Goal: Information Seeking & Learning: Learn about a topic

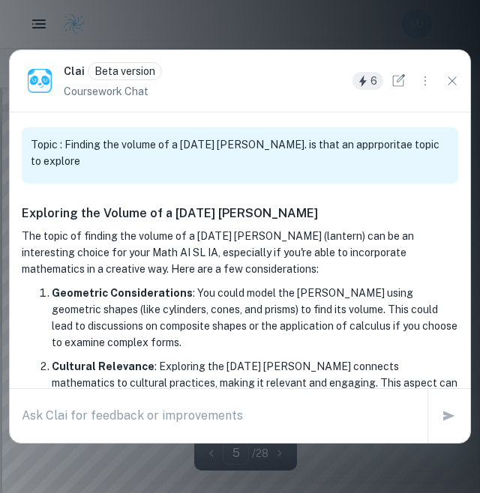
scroll to position [2565, 0]
click at [223, 420] on textarea at bounding box center [219, 415] width 394 height 17
click at [207, 422] on textarea at bounding box center [219, 415] width 394 height 17
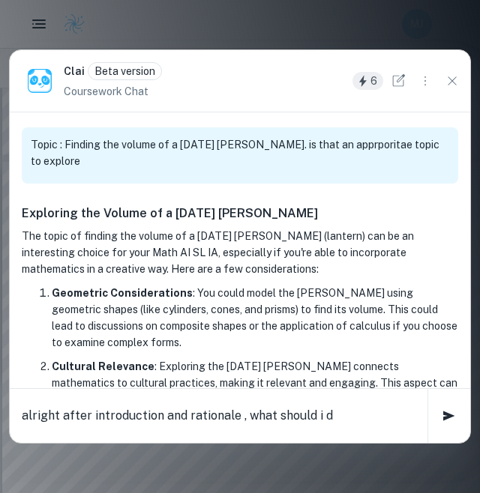
type textarea "alright after introduction and rationale , what should i do"
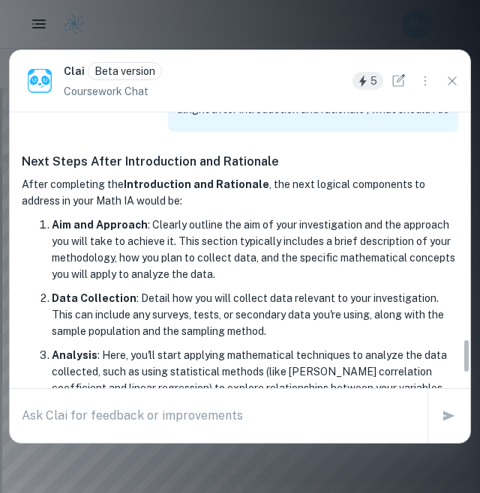
scroll to position [1826, 0]
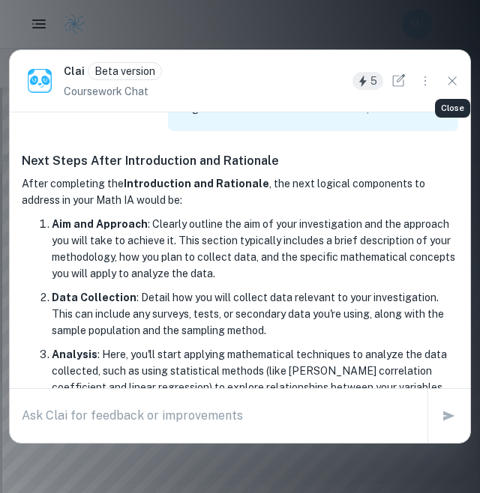
click at [447, 73] on icon "Close" at bounding box center [452, 81] width 16 height 16
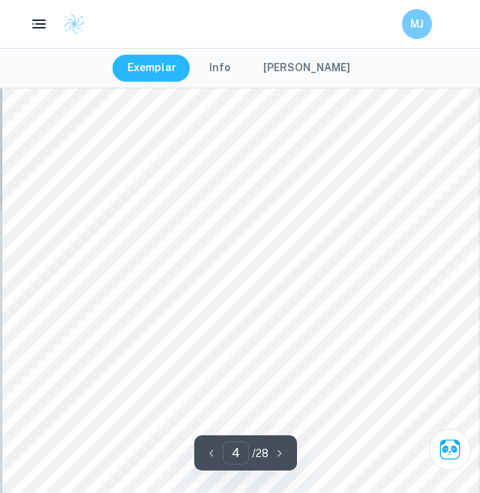
scroll to position [2061, 1]
click at [451, 444] on icon "Ask Clai" at bounding box center [449, 449] width 26 height 26
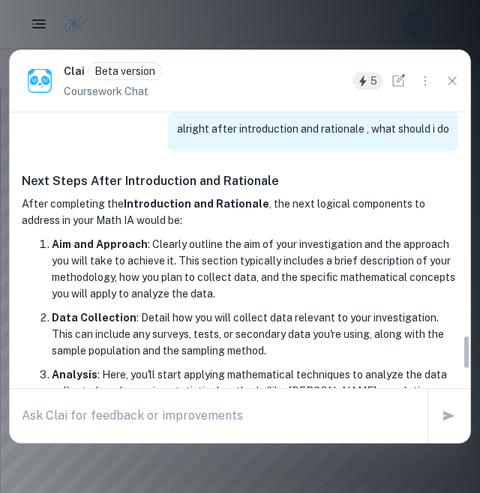
scroll to position [1808, 0]
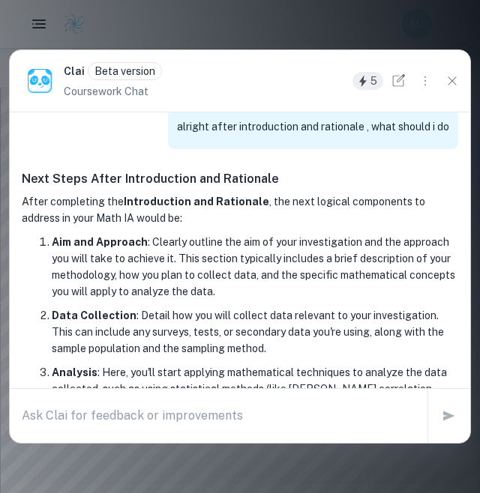
click at [233, 424] on textarea at bounding box center [219, 415] width 394 height 17
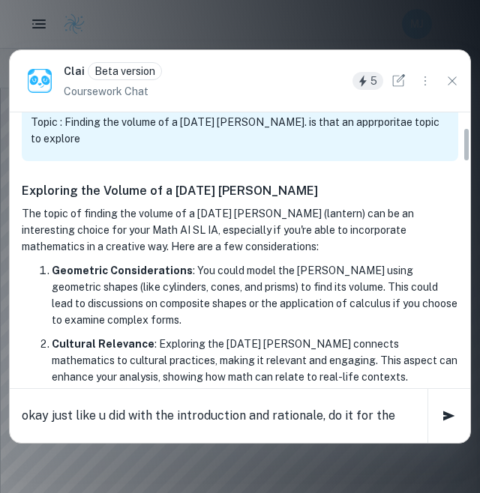
scroll to position [0, 0]
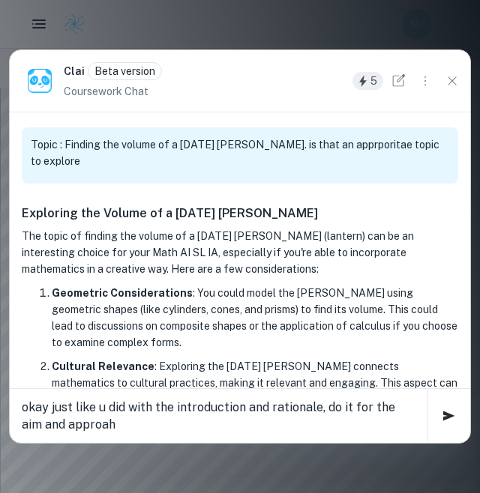
type textarea "okay just like u did with the introduction and rationale, do it for the aim and…"
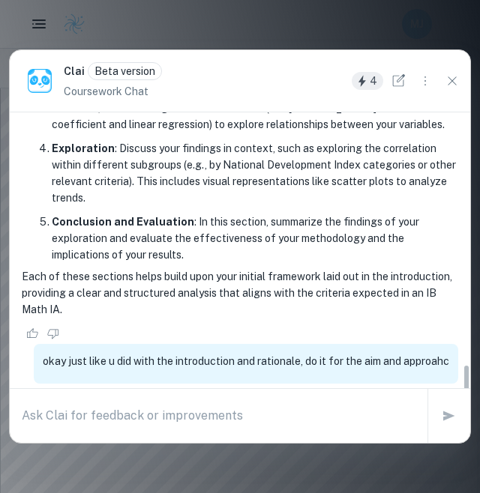
scroll to position [2125, 0]
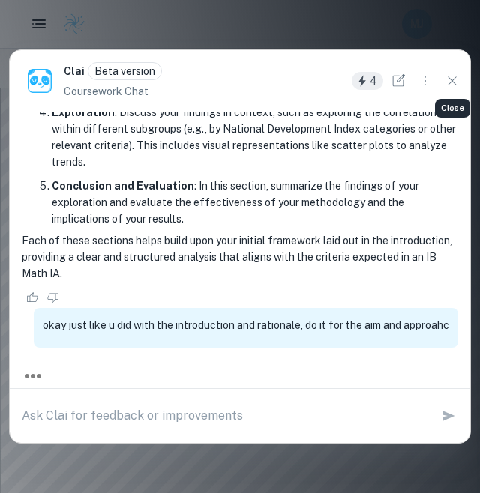
click at [451, 78] on icon "Close" at bounding box center [452, 81] width 16 height 16
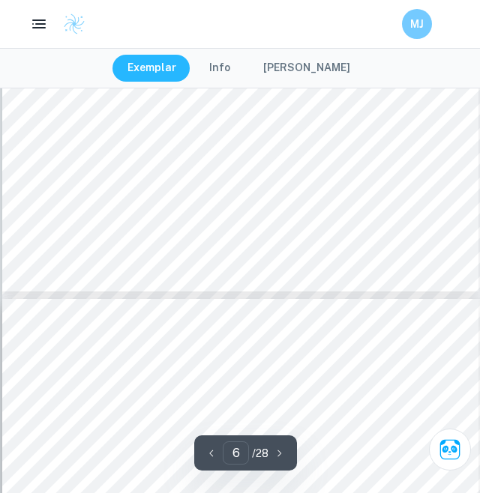
scroll to position [3175, 0]
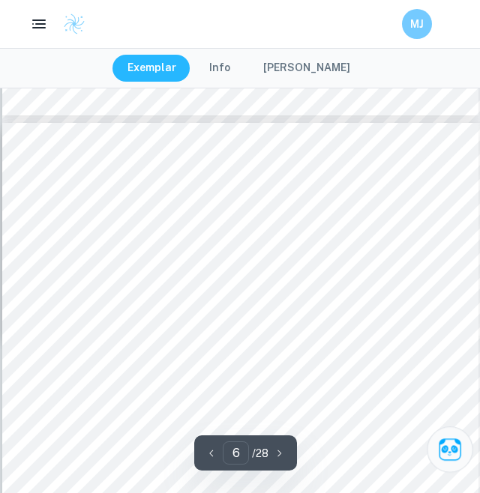
click at [447, 445] on icon "Ask Clai" at bounding box center [449, 449] width 26 height 26
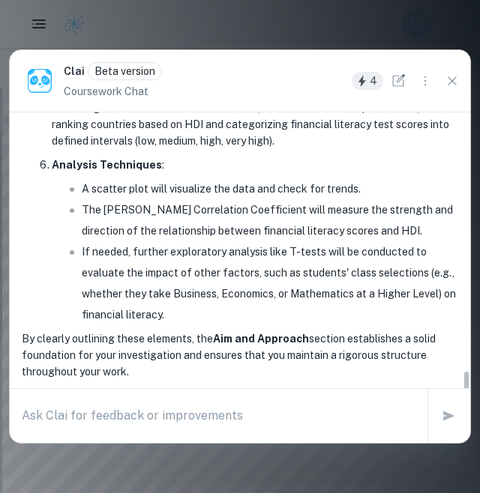
scroll to position [2784, 0]
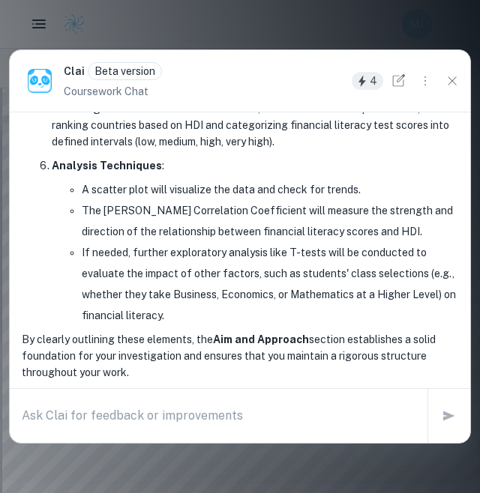
click at [148, 428] on div "x" at bounding box center [219, 416] width 394 height 24
click at [192, 421] on textarea "what mathematical tools and cconcepts" at bounding box center [219, 415] width 394 height 17
click at [247, 424] on textarea "what mathematical tools and concepts" at bounding box center [219, 415] width 394 height 17
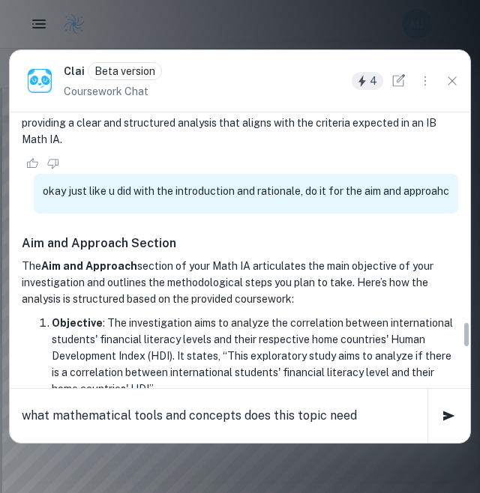
scroll to position [2258, 0]
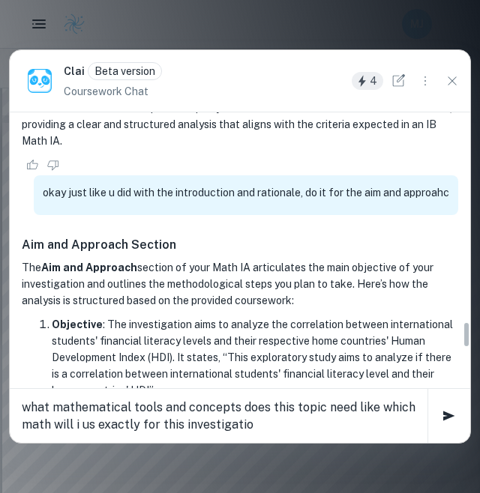
type textarea "what mathematical tools and concepts does this topic need like which math will …"
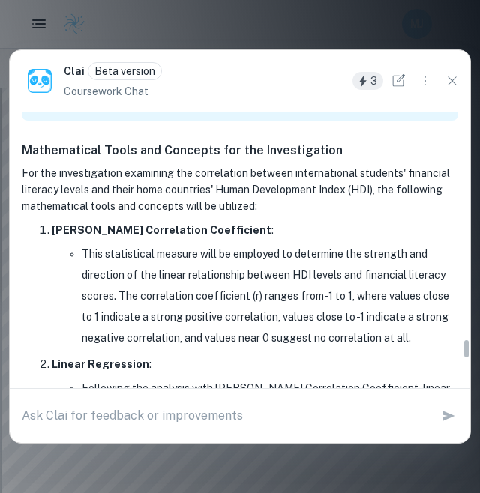
scroll to position [3088, 0]
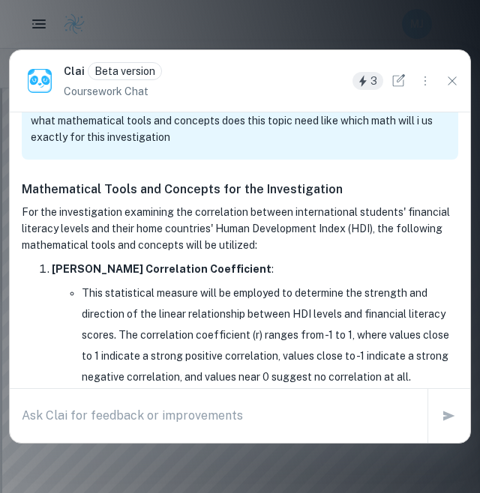
click at [200, 406] on div "x" at bounding box center [219, 416] width 418 height 42
click at [202, 421] on textarea at bounding box center [219, 415] width 394 height 17
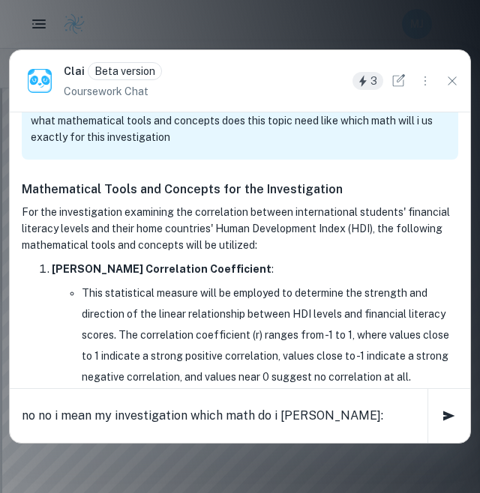
paste textarea "Finding the volume of a Ramadan Fanous"
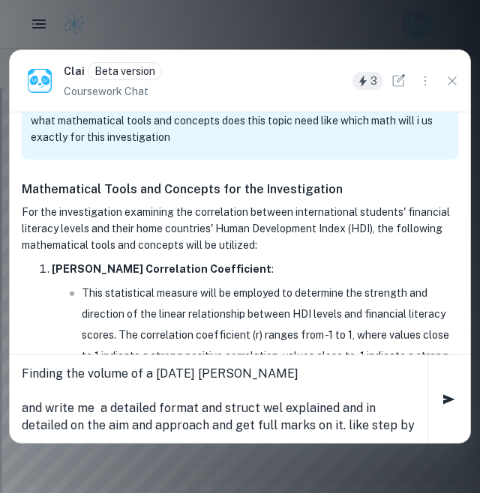
scroll to position [34, 0]
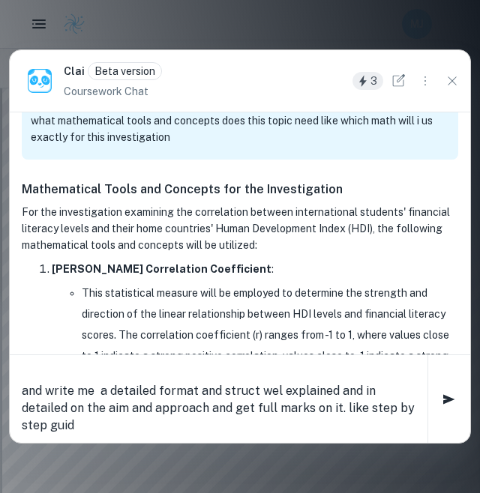
type textarea "no no i mean my investigation which math do i ned: Finding the volume of a Rama…"
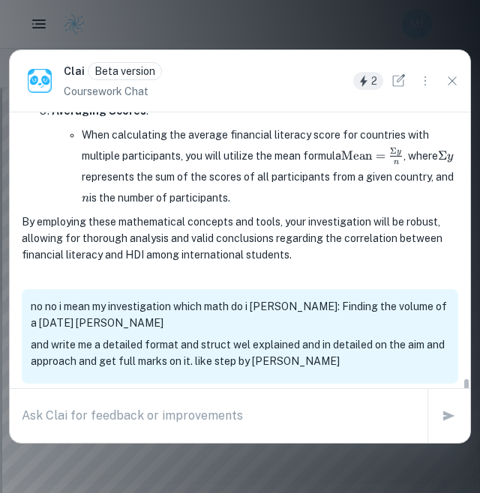
scroll to position [3798, 0]
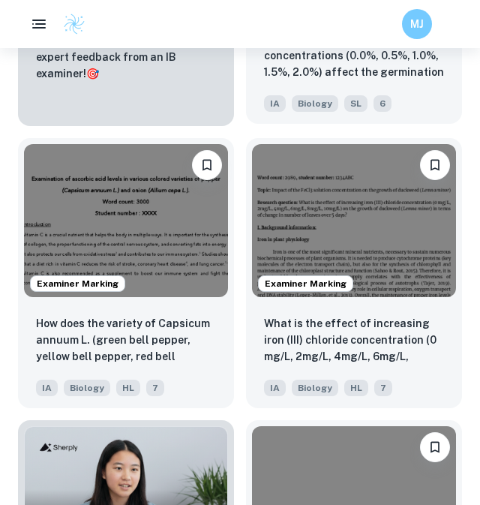
scroll to position [1073, 0]
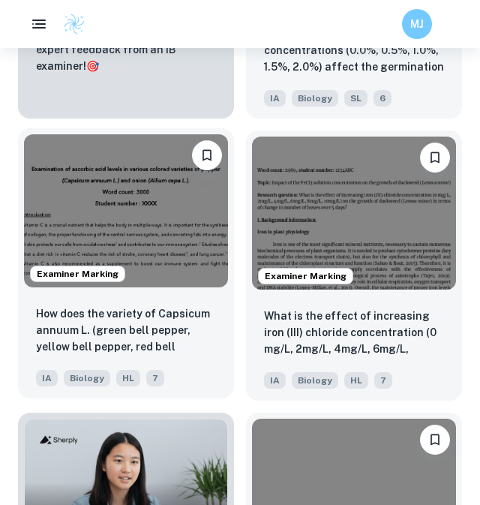
click at [126, 271] on img at bounding box center [126, 210] width 204 height 153
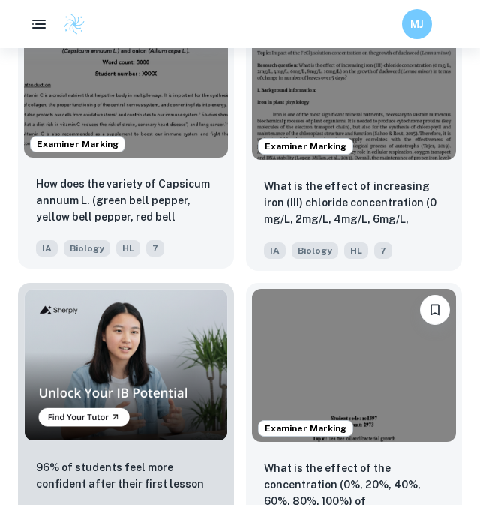
scroll to position [1231, 0]
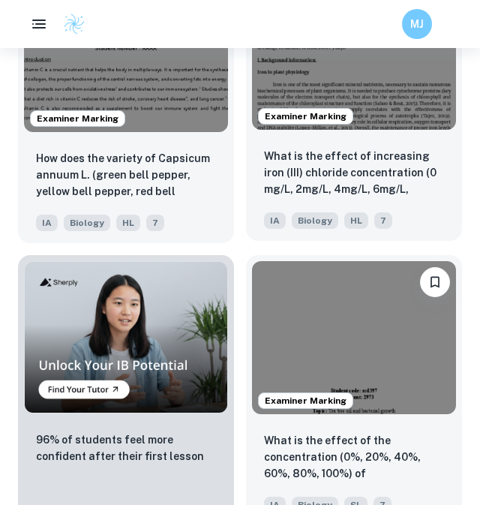
click at [411, 101] on img at bounding box center [354, 53] width 204 height 153
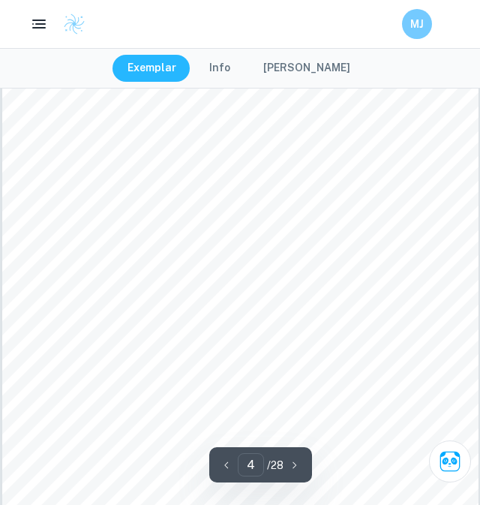
scroll to position [2210, 0]
click at [449, 457] on icon "Ask Clai" at bounding box center [449, 461] width 26 height 26
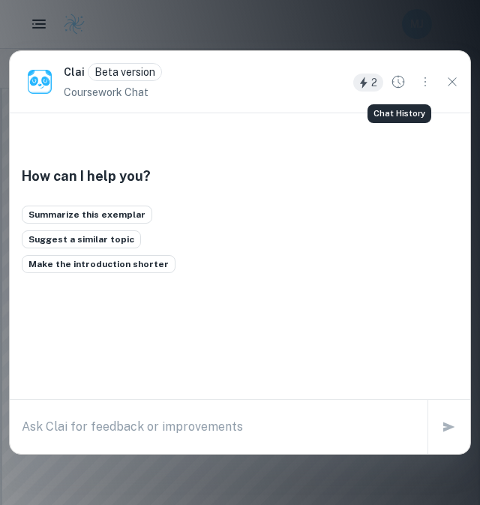
click at [406, 78] on icon "Chat History" at bounding box center [398, 81] width 16 height 16
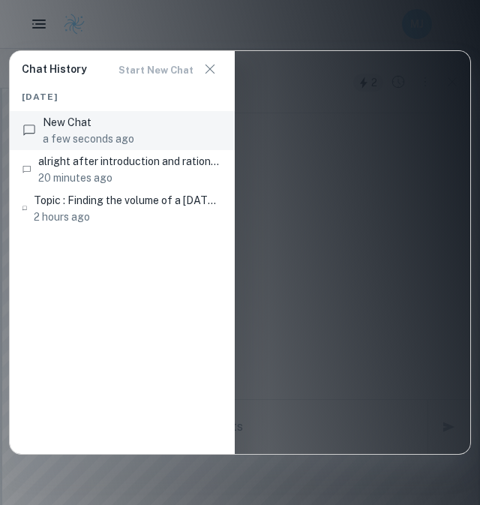
click at [148, 162] on span "alright after introduction and rationale , what should i do" at bounding box center [130, 161] width 184 height 16
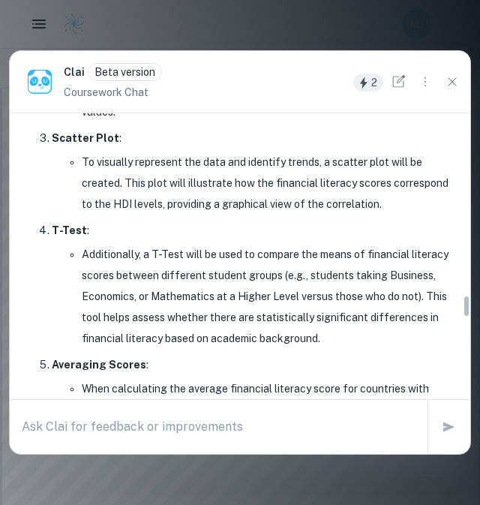
scroll to position [3285, 0]
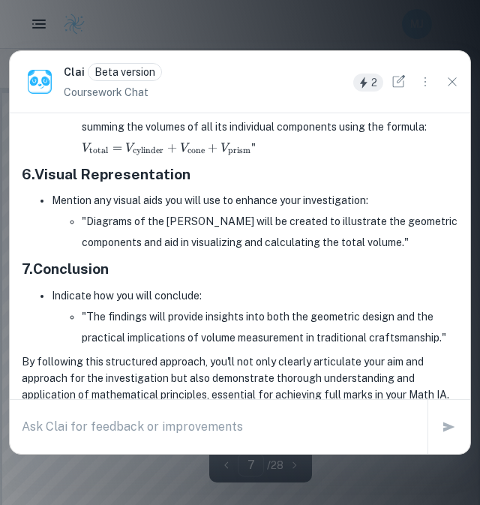
type input "8"
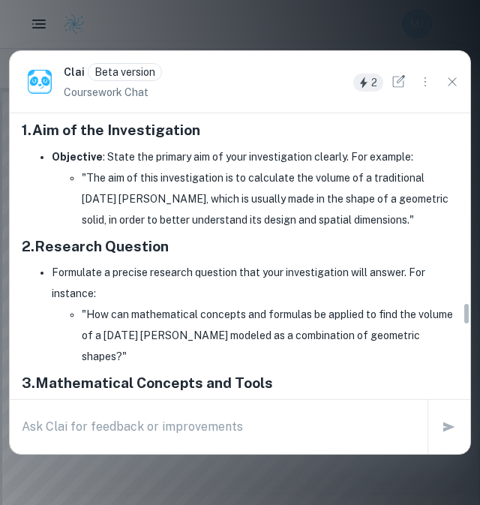
scroll to position [2373, 0]
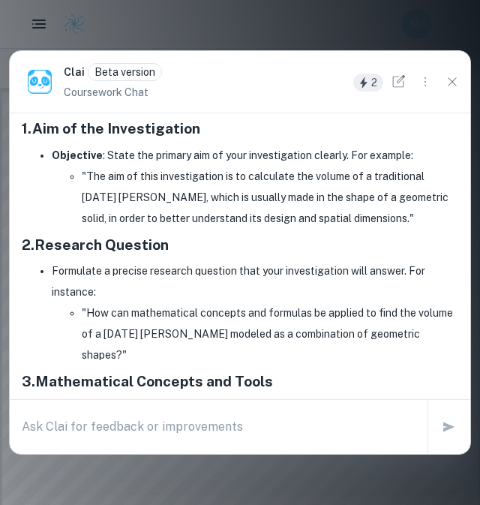
click at [97, 430] on textarea at bounding box center [219, 426] width 394 height 17
click at [114, 421] on textarea "which math topic will i need exactly" at bounding box center [219, 426] width 394 height 17
click at [383, 424] on textarea "which math topics and tools ad formulas will i need exactly" at bounding box center [219, 426] width 394 height 17
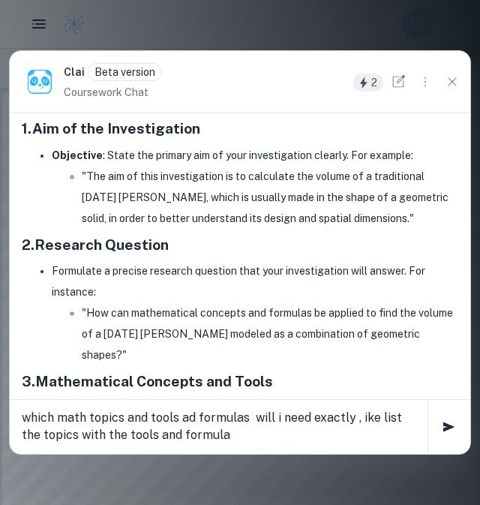
type textarea "which math topics and tools ad formulas will i need exactly , ike list the topi…"
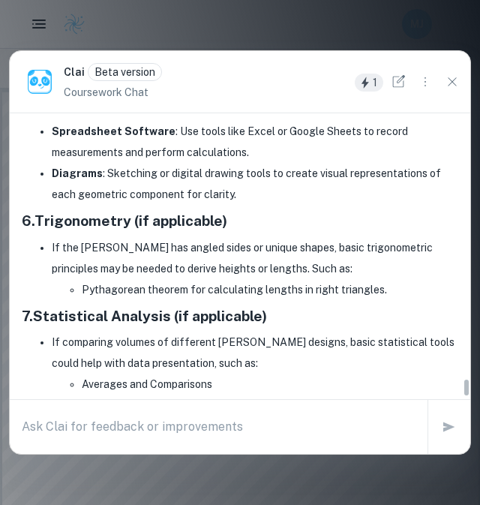
scroll to position [4337, 0]
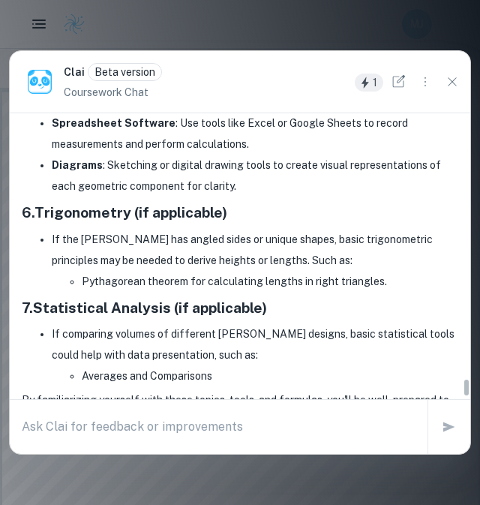
click at [214, 423] on textarea at bounding box center [219, 426] width 394 height 17
paste textarea "Introduction and Rationale: As the holy month of Ramadan begins, one of my favo…"
type textarea "Introduction and Rationale: As the holy month of Ramadan begins, one of my favo…"
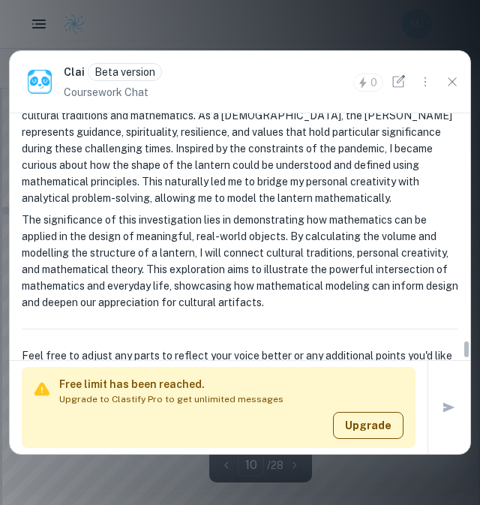
scroll to position [6803, 0]
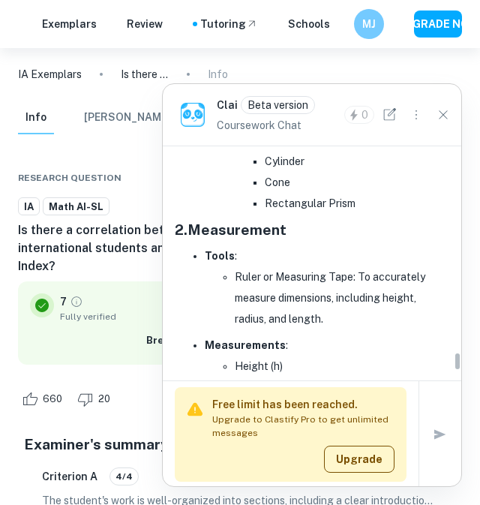
type input "4"
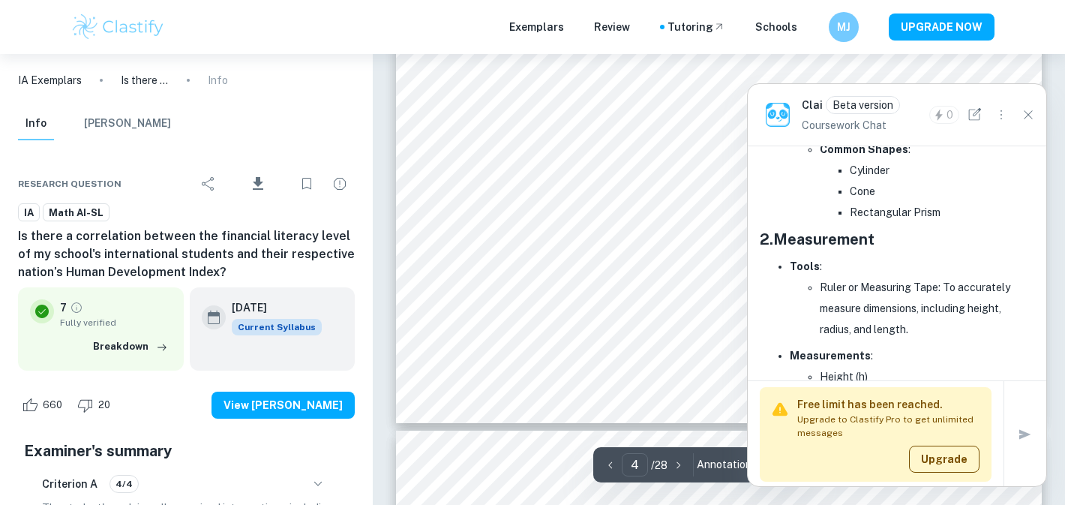
scroll to position [7942, 0]
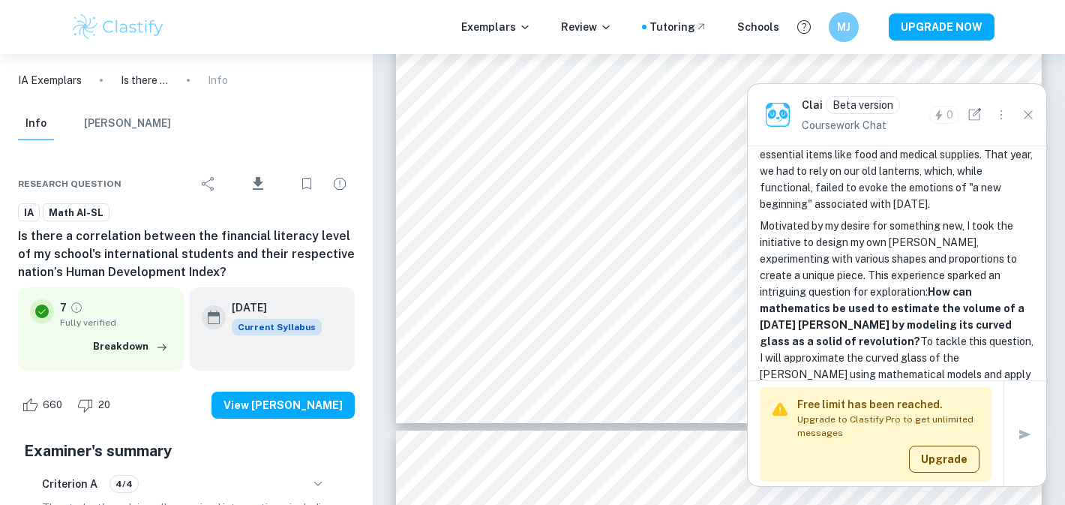
click at [119, 27] on img at bounding box center [117, 27] width 95 height 30
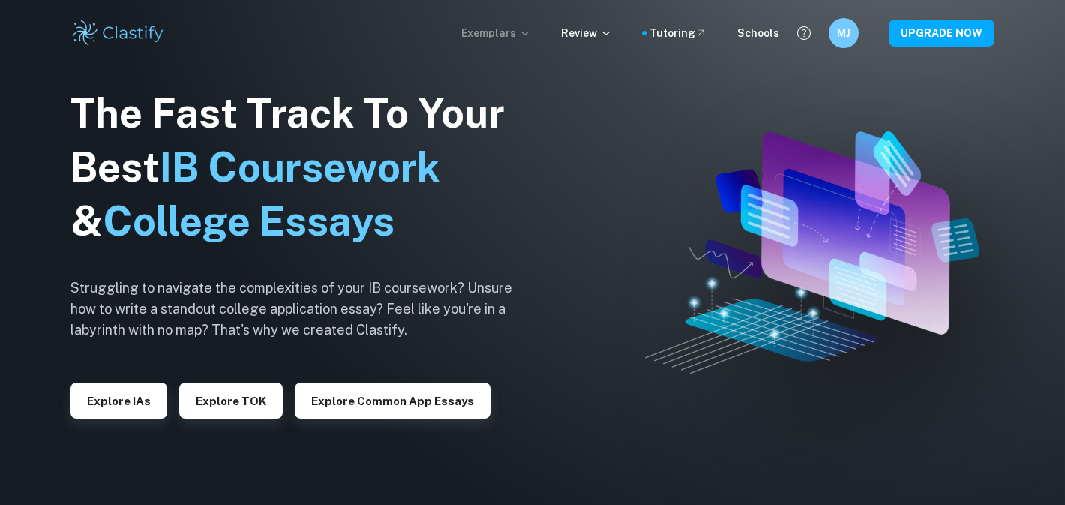
click at [479, 30] on p "Exemplars" at bounding box center [496, 33] width 70 height 16
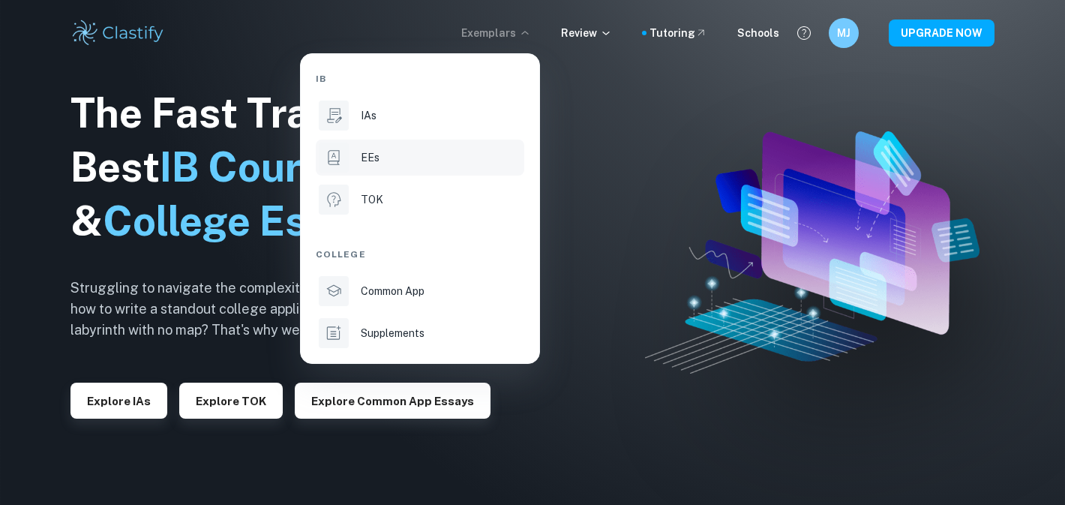
click at [385, 152] on div "EEs" at bounding box center [441, 157] width 160 height 16
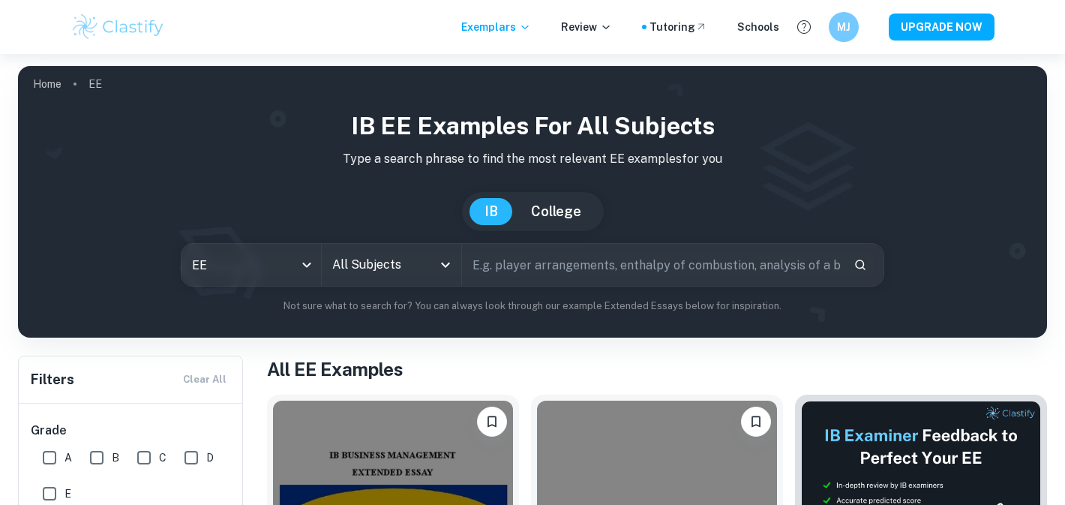
click at [420, 261] on input "All Subjects" at bounding box center [379, 264] width 103 height 28
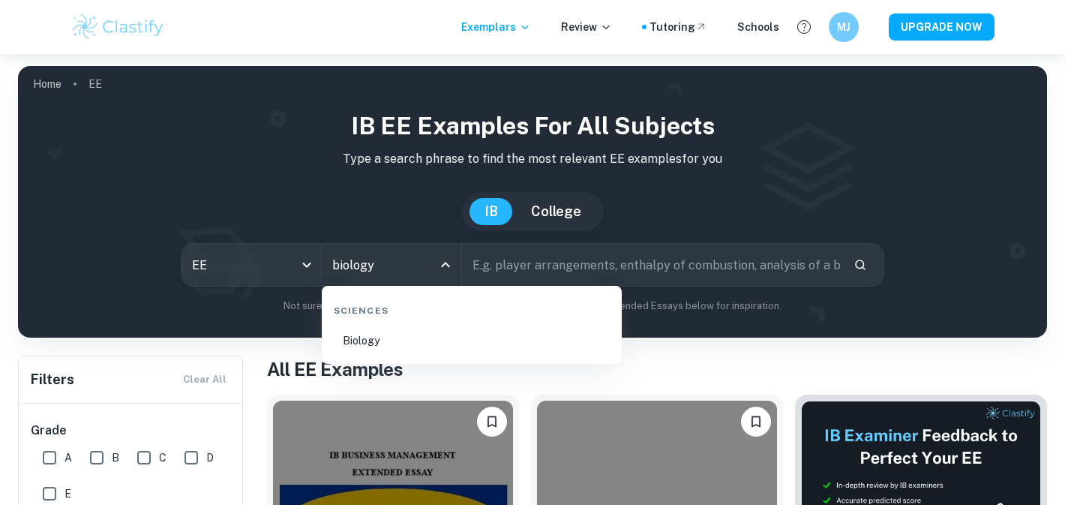
click at [367, 347] on li "Biology" at bounding box center [472, 340] width 288 height 34
type input "Biology"
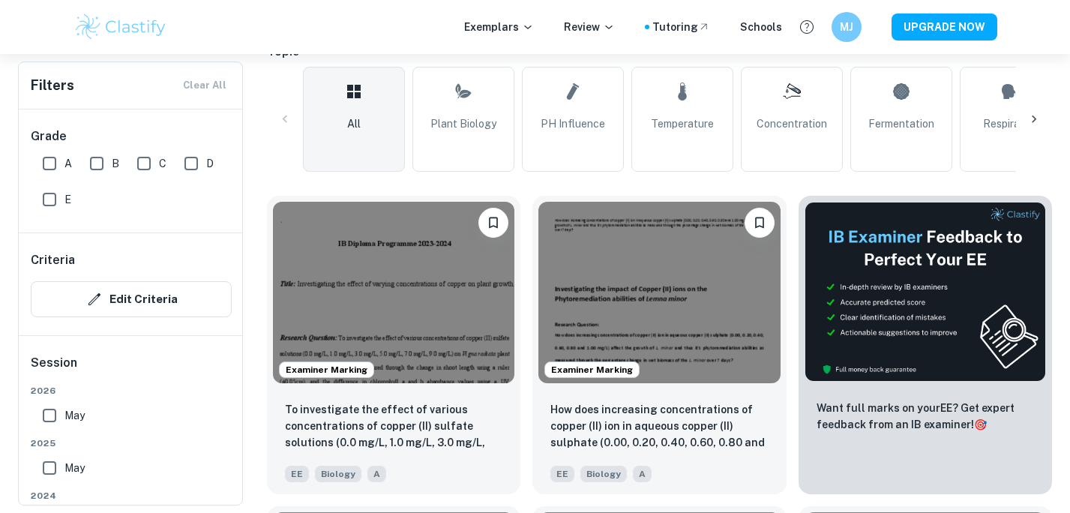
scroll to position [377, 0]
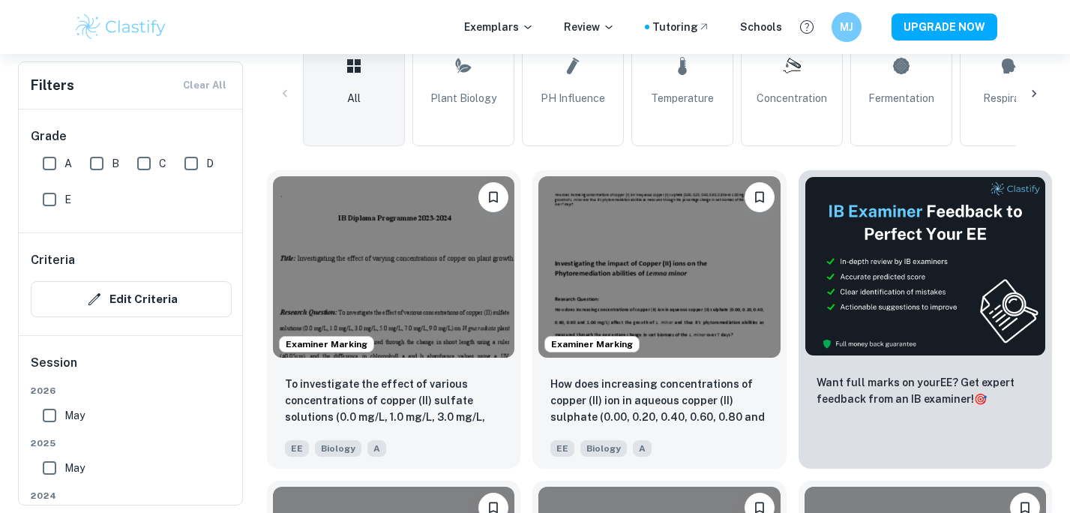
click at [47, 155] on input "A" at bounding box center [49, 163] width 30 height 30
checkbox input "true"
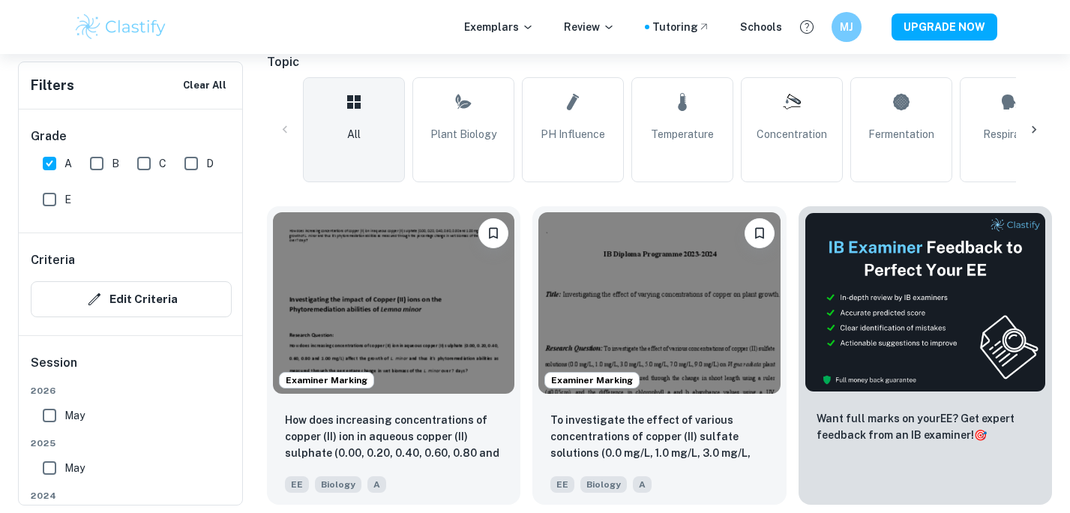
click at [46, 468] on input "May" at bounding box center [49, 468] width 30 height 30
checkbox input "true"
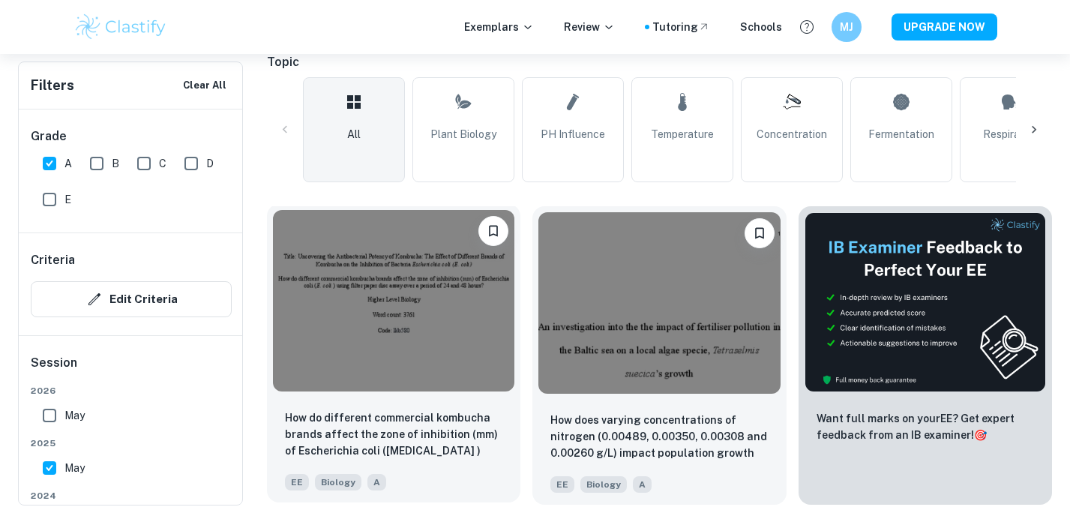
click at [409, 250] on img at bounding box center [393, 300] width 241 height 181
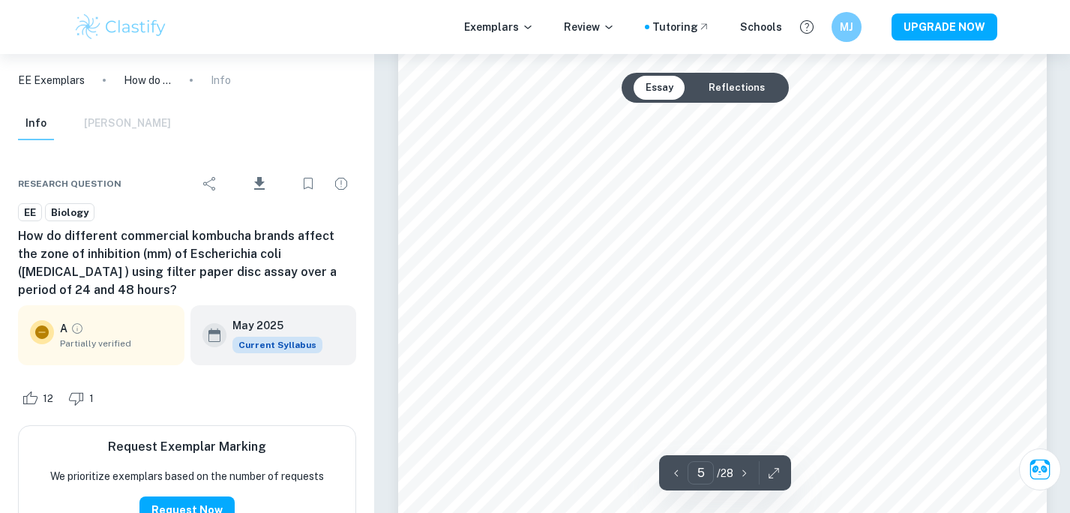
scroll to position [3800, 0]
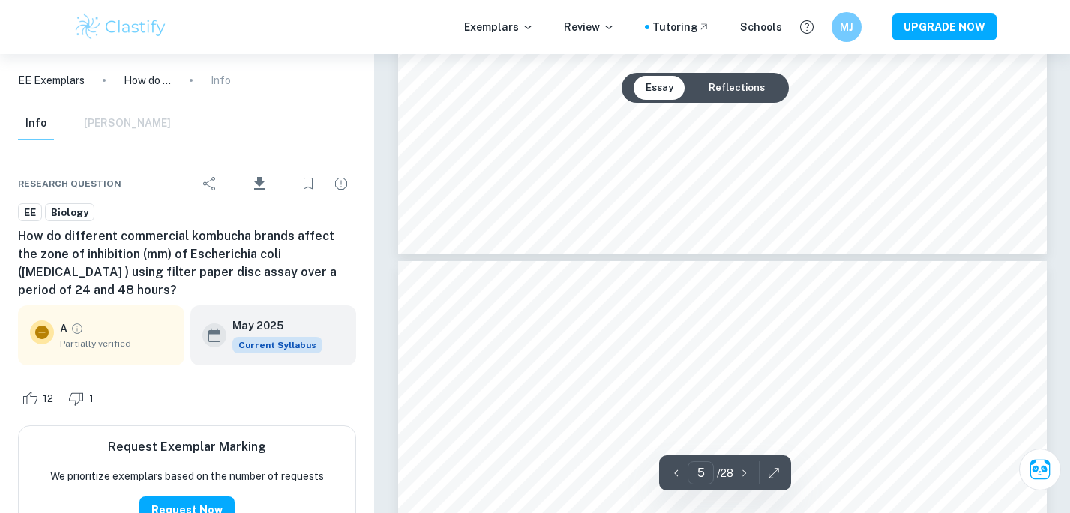
type input "6"
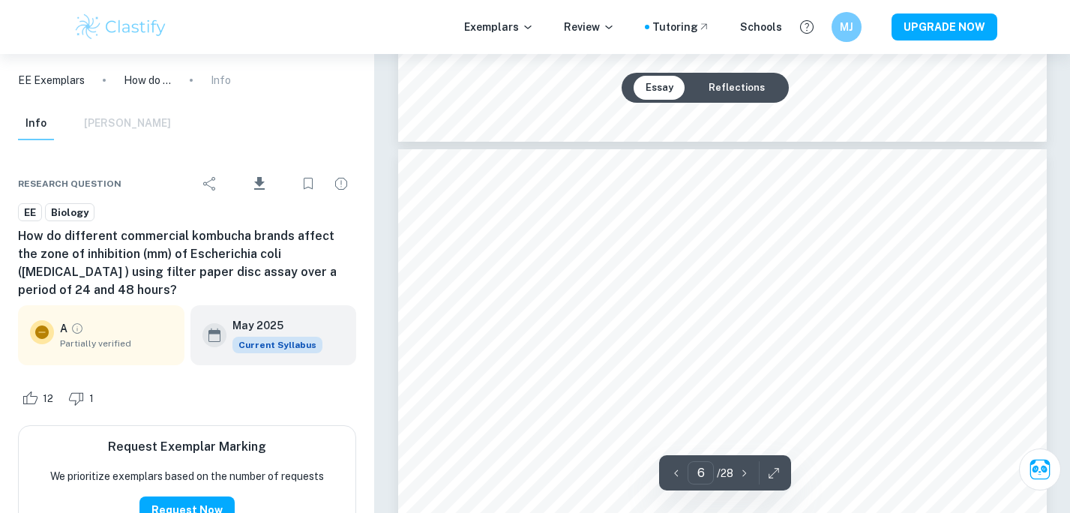
scroll to position [4535, 0]
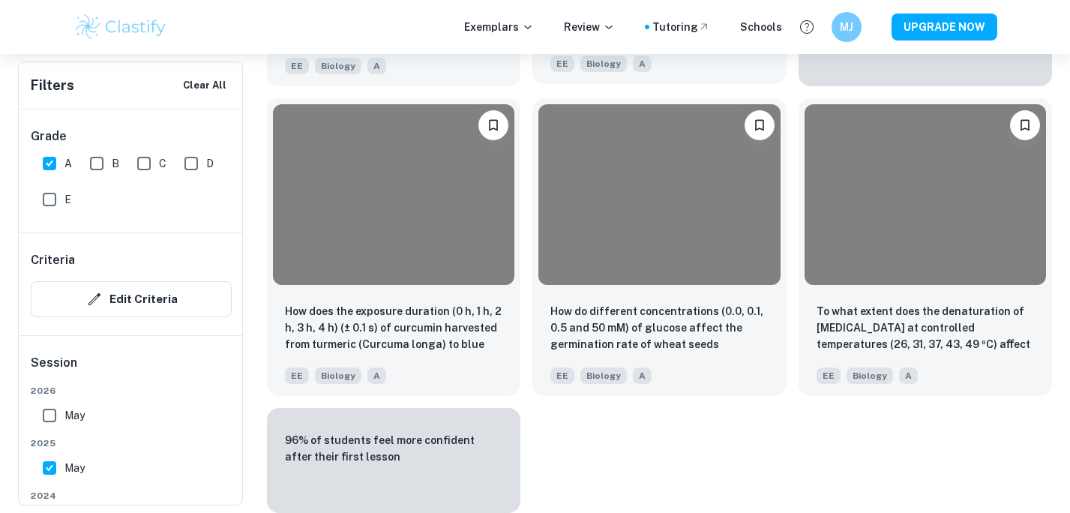
scroll to position [377, 0]
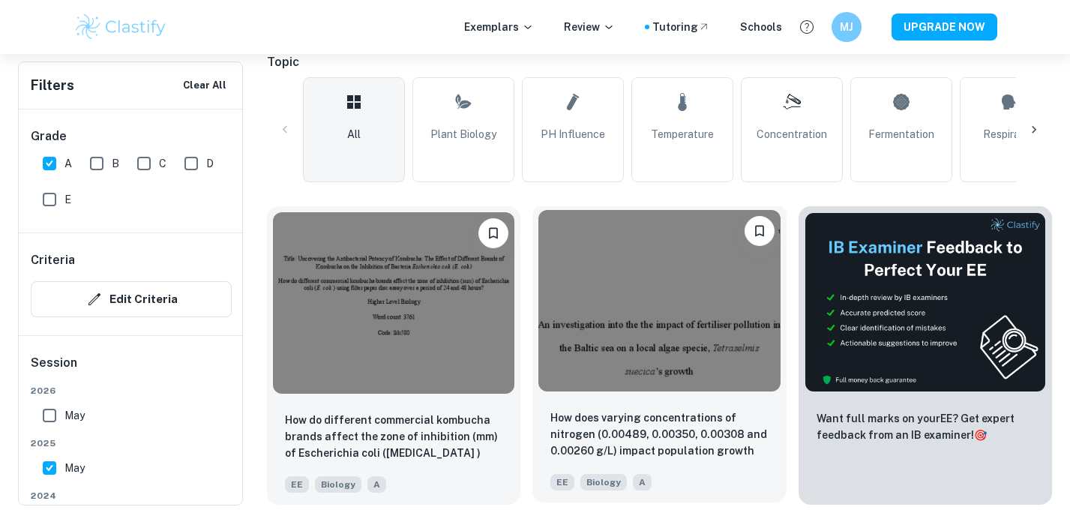
click at [479, 303] on img at bounding box center [658, 300] width 241 height 181
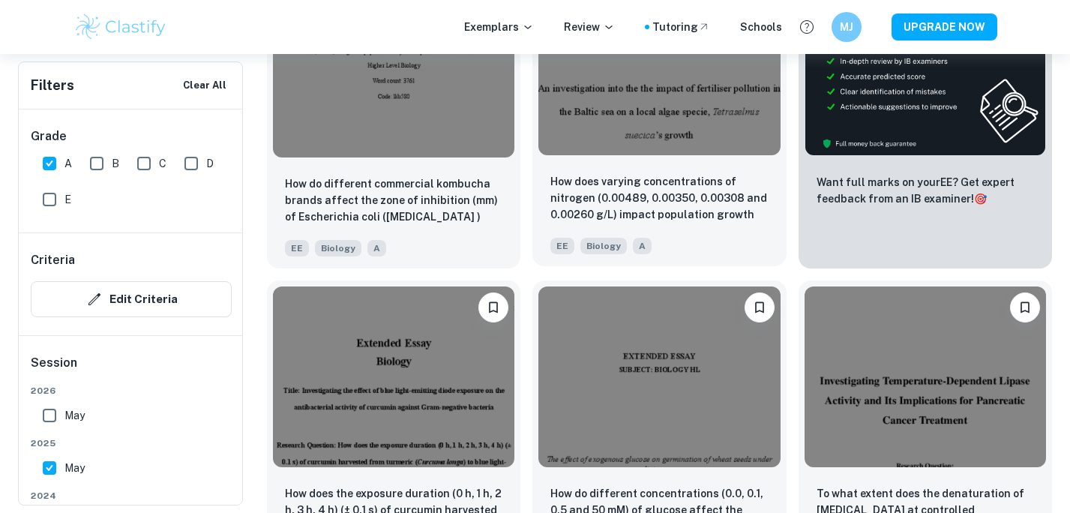
scroll to position [646, 0]
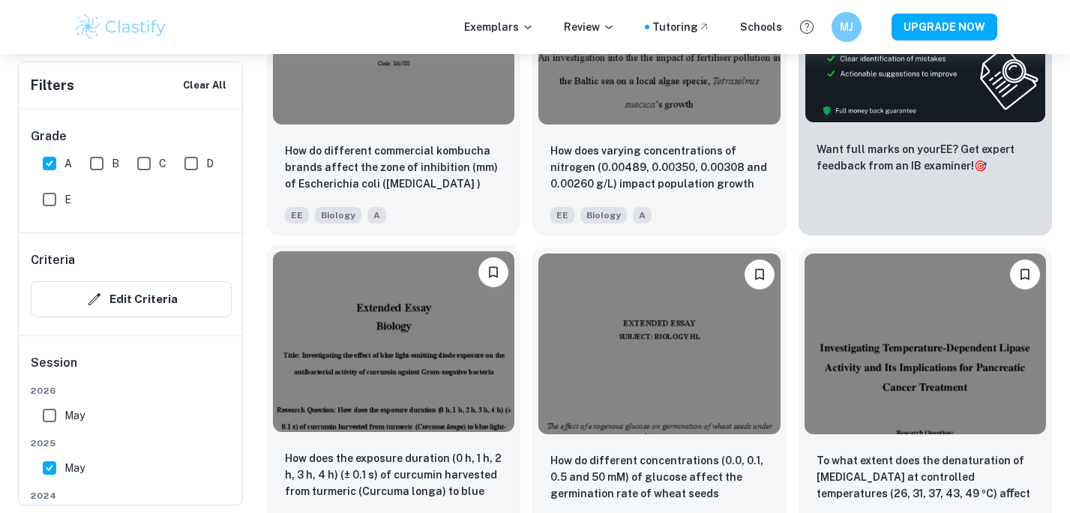
click at [376, 325] on img at bounding box center [393, 341] width 241 height 181
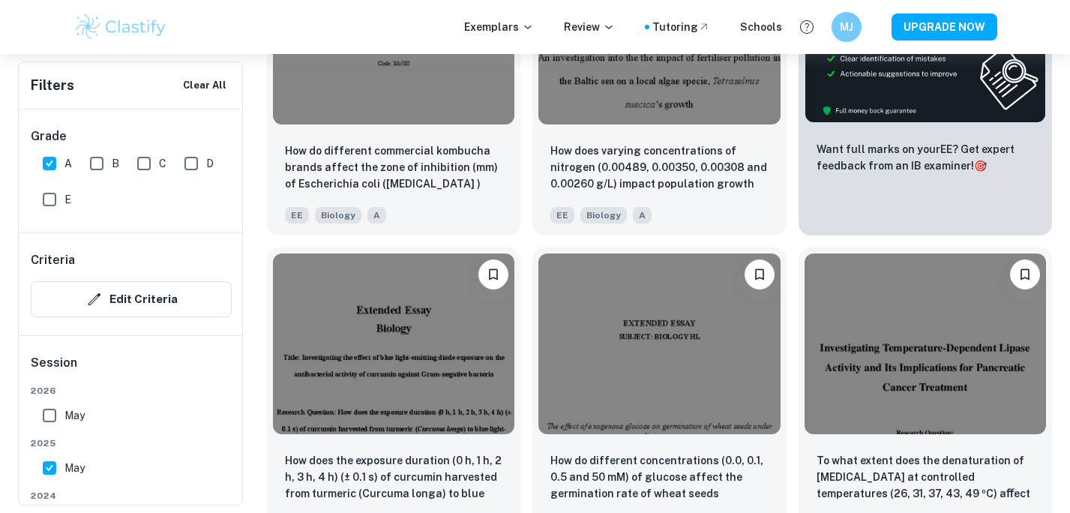
scroll to position [776, 0]
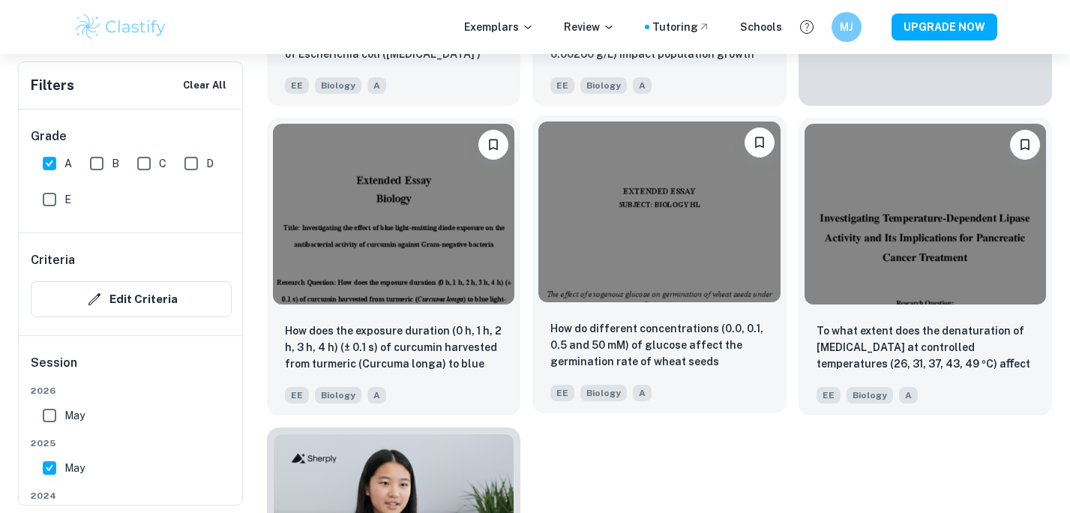
click at [479, 277] on img at bounding box center [658, 211] width 241 height 181
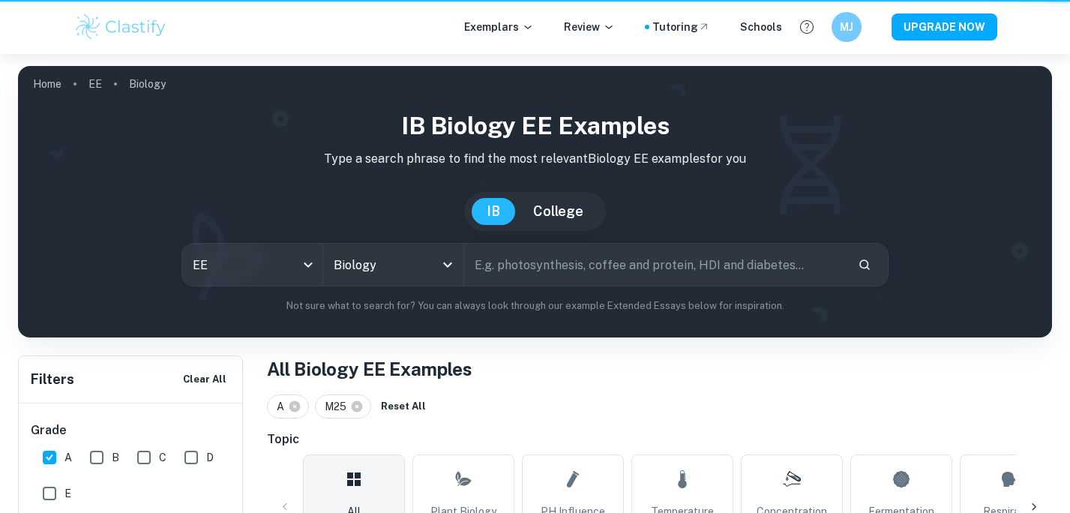
scroll to position [776, 0]
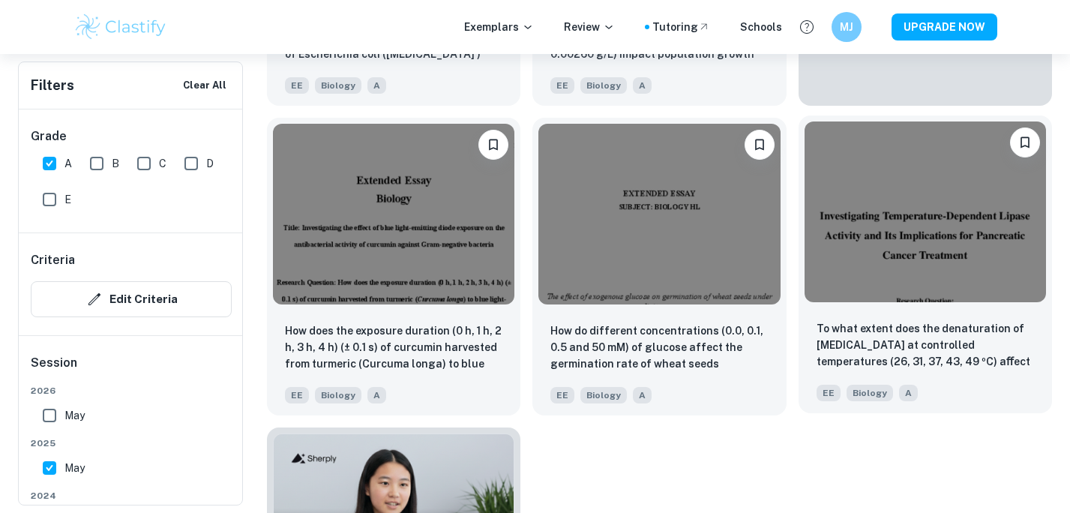
click at [479, 262] on img at bounding box center [925, 211] width 241 height 181
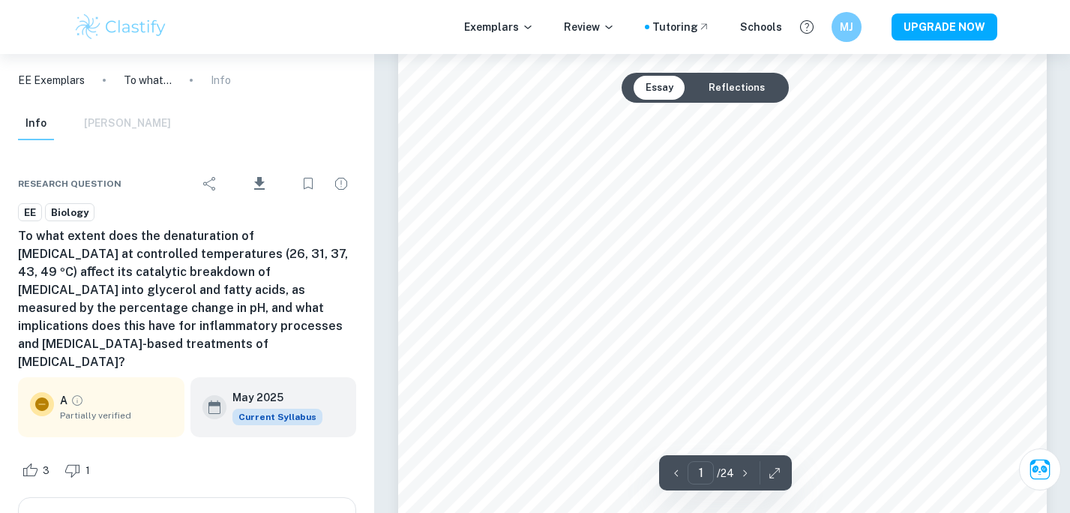
scroll to position [289, 0]
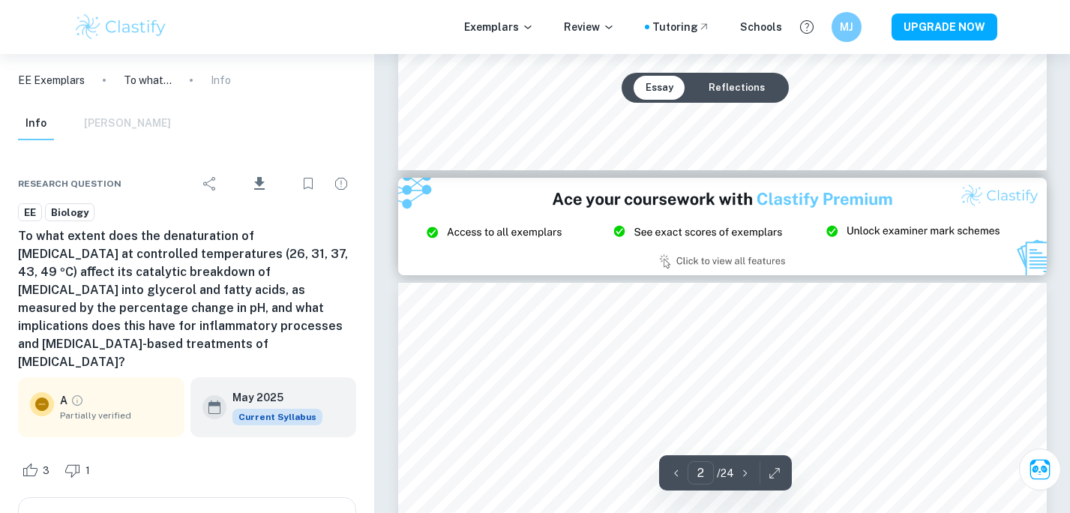
type input "3"
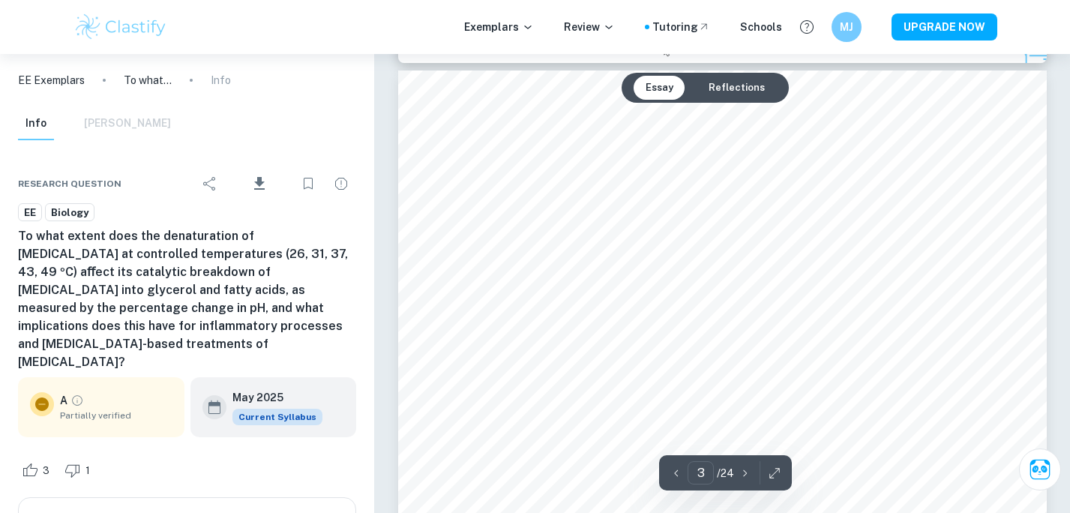
scroll to position [1901, 0]
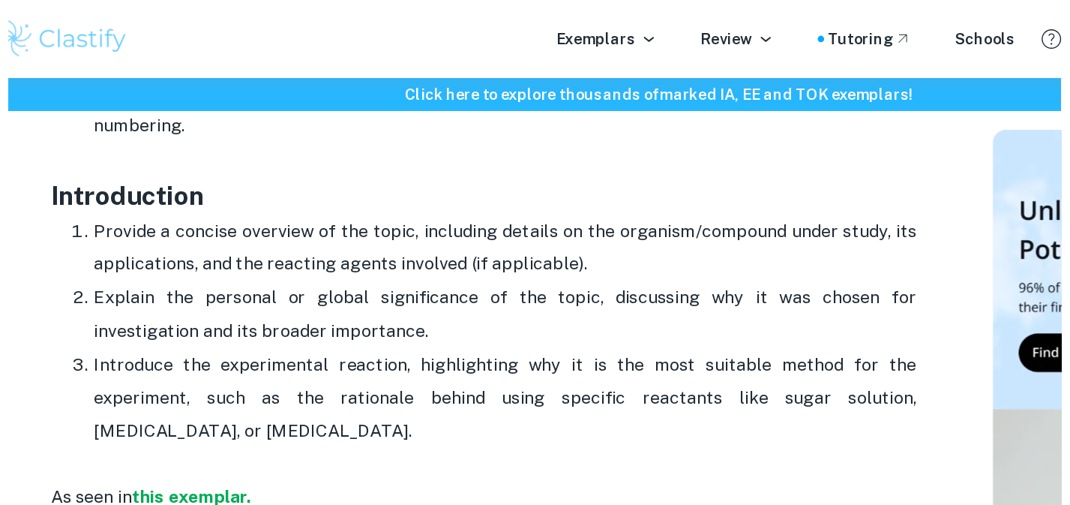
scroll to position [876, 0]
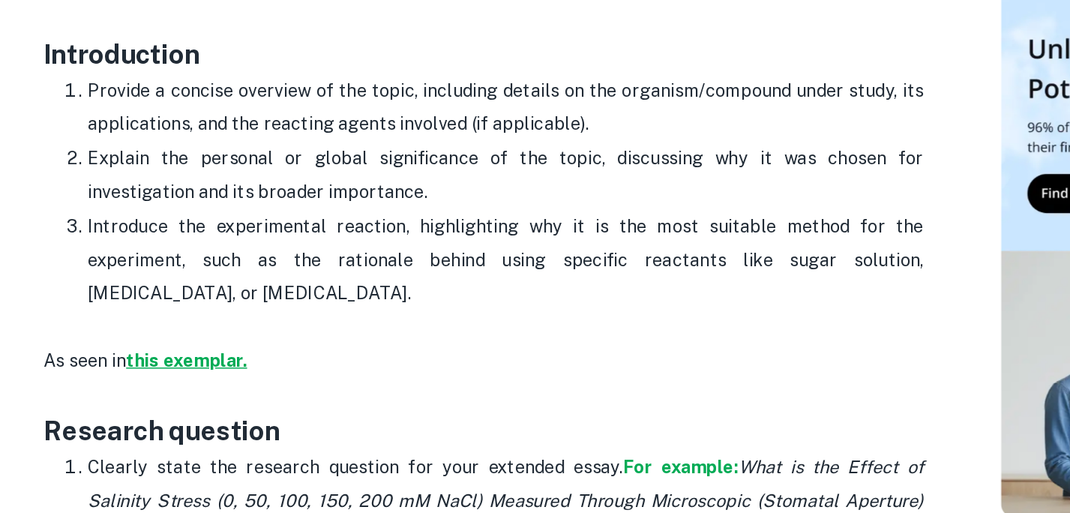
click at [205, 357] on strong "this exemplar." at bounding box center [211, 358] width 82 height 14
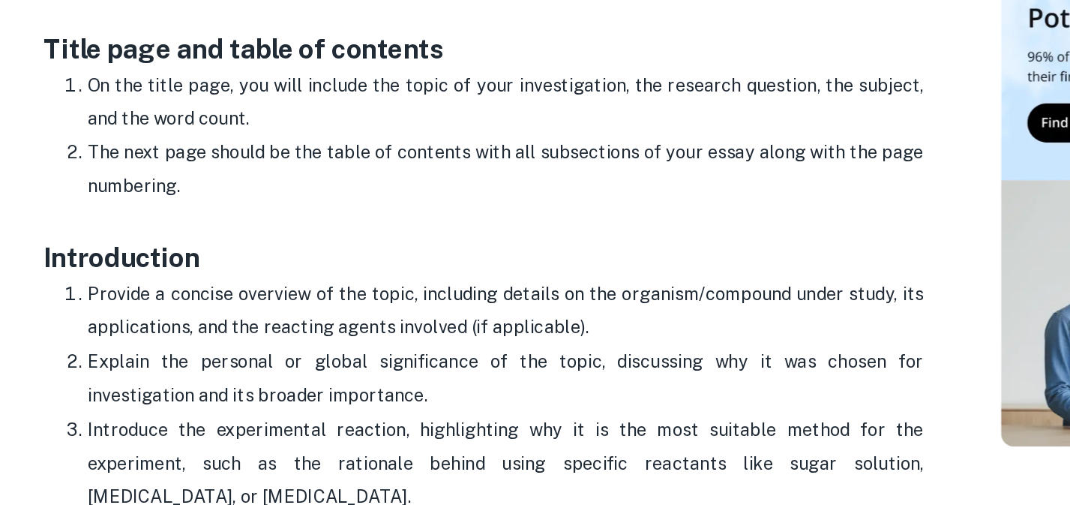
scroll to position [700, 0]
